Goal: Navigation & Orientation: Find specific page/section

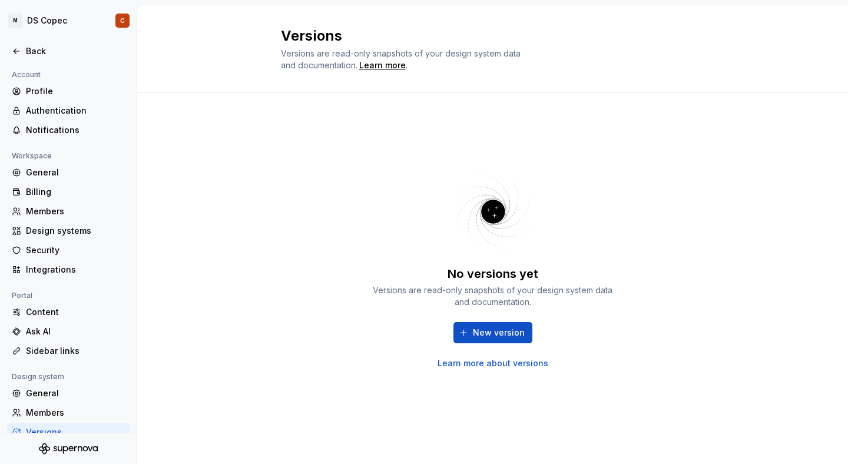
scroll to position [55, 0]
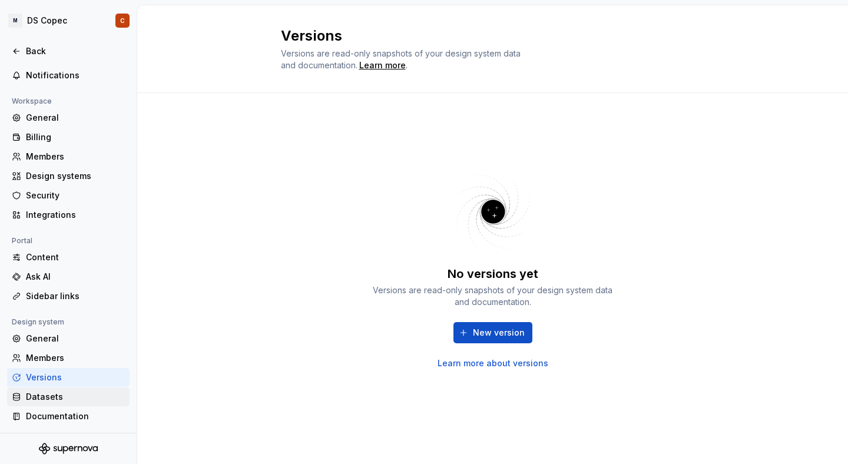
click at [47, 399] on div "Datasets" at bounding box center [75, 397] width 99 height 12
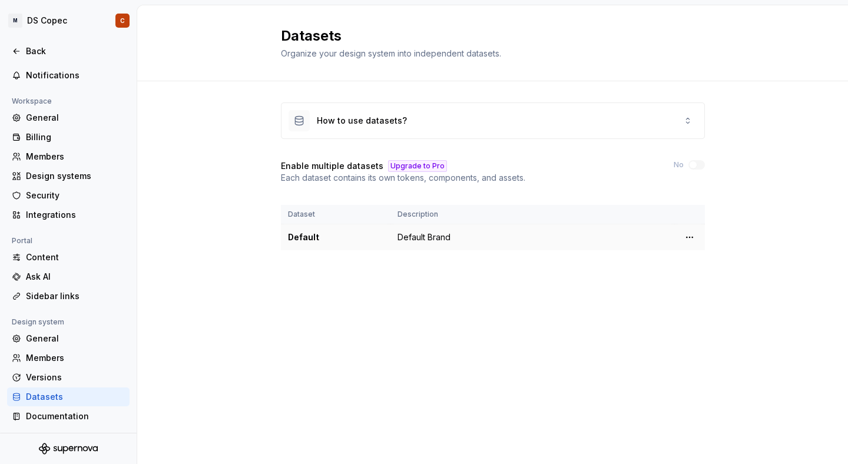
click at [407, 240] on td "Default Brand" at bounding box center [533, 237] width 284 height 27
click at [691, 238] on html "M DS Copec C Back Account Profile Authentication Notifications Workspace Genera…" at bounding box center [424, 232] width 848 height 464
click at [716, 259] on div "Edit details" at bounding box center [741, 261] width 77 height 12
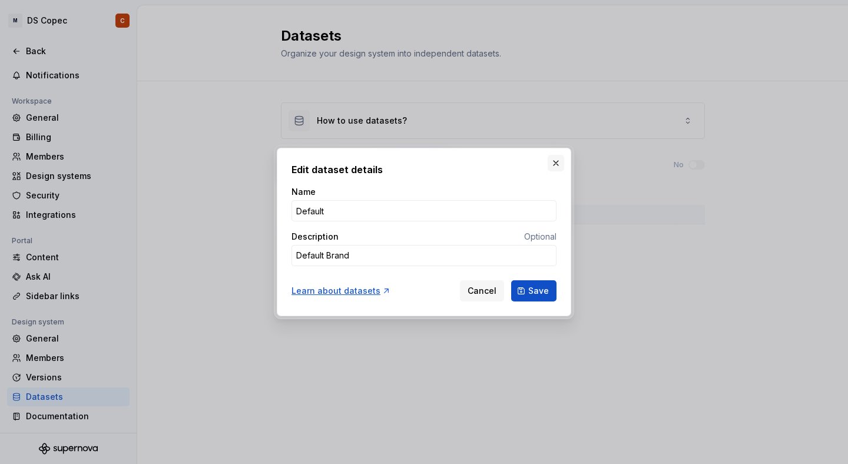
click at [557, 161] on button "button" at bounding box center [556, 163] width 16 height 16
type textarea "*"
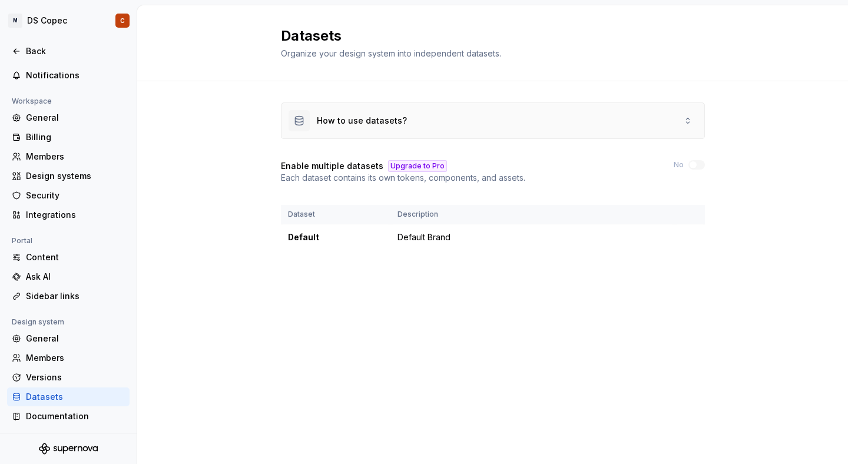
click at [527, 122] on div "How to use datasets?" at bounding box center [493, 120] width 423 height 35
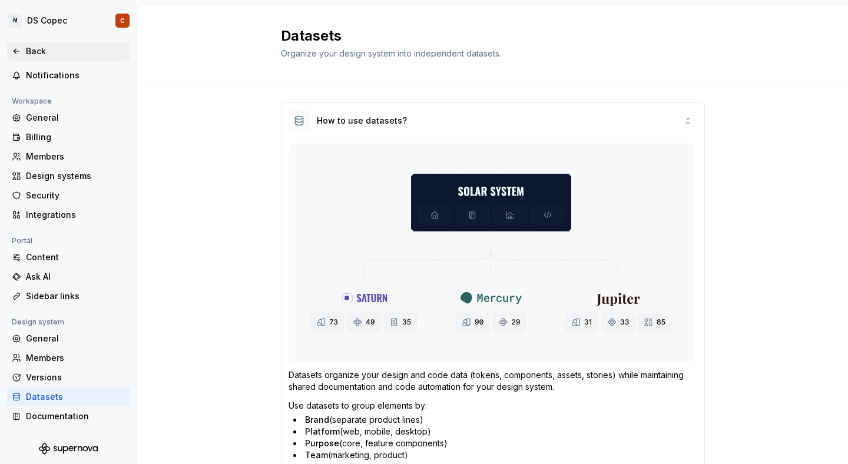
click at [22, 50] on div "Back" at bounding box center [68, 51] width 113 height 12
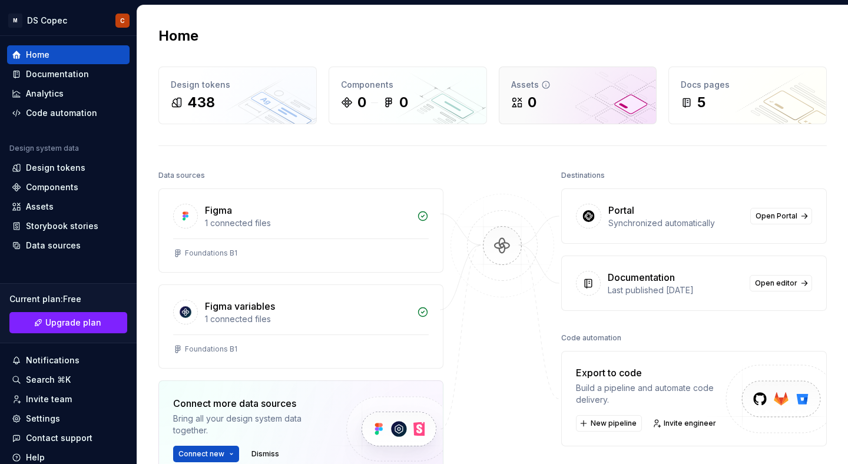
click at [563, 114] on div "Assets 0" at bounding box center [578, 95] width 157 height 57
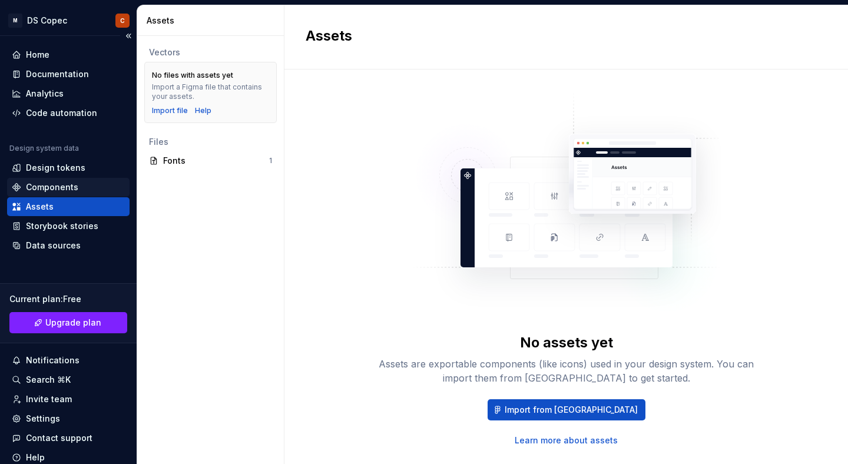
click at [60, 189] on div "Components" at bounding box center [52, 187] width 52 height 12
